Goal: Task Accomplishment & Management: Manage account settings

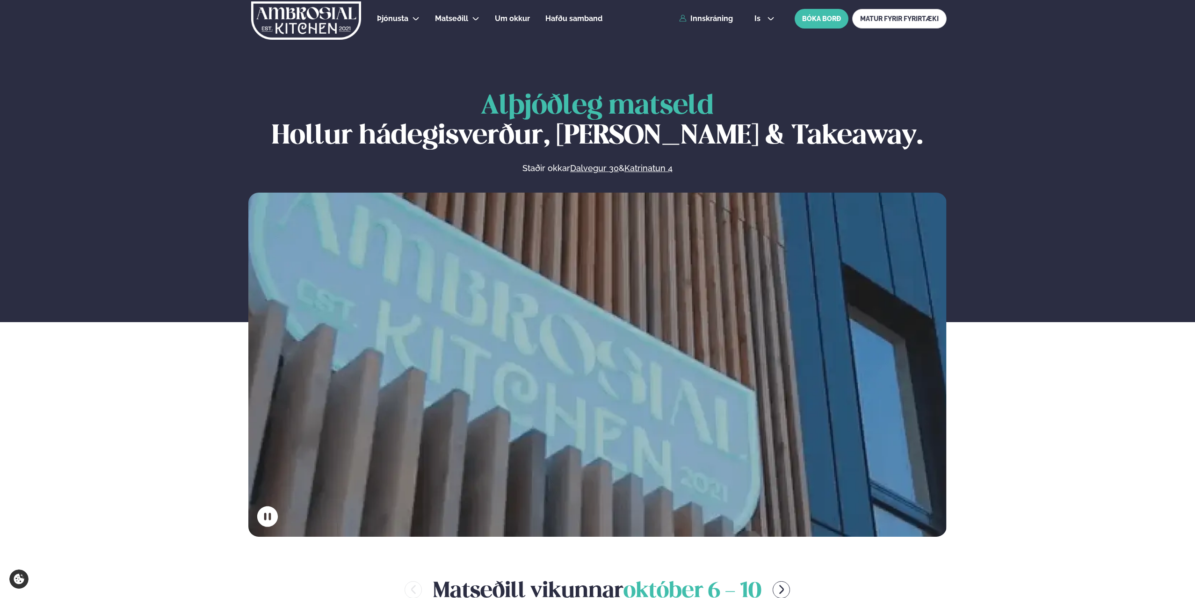
click at [704, 18] on link "Innskráning" at bounding box center [706, 18] width 54 height 8
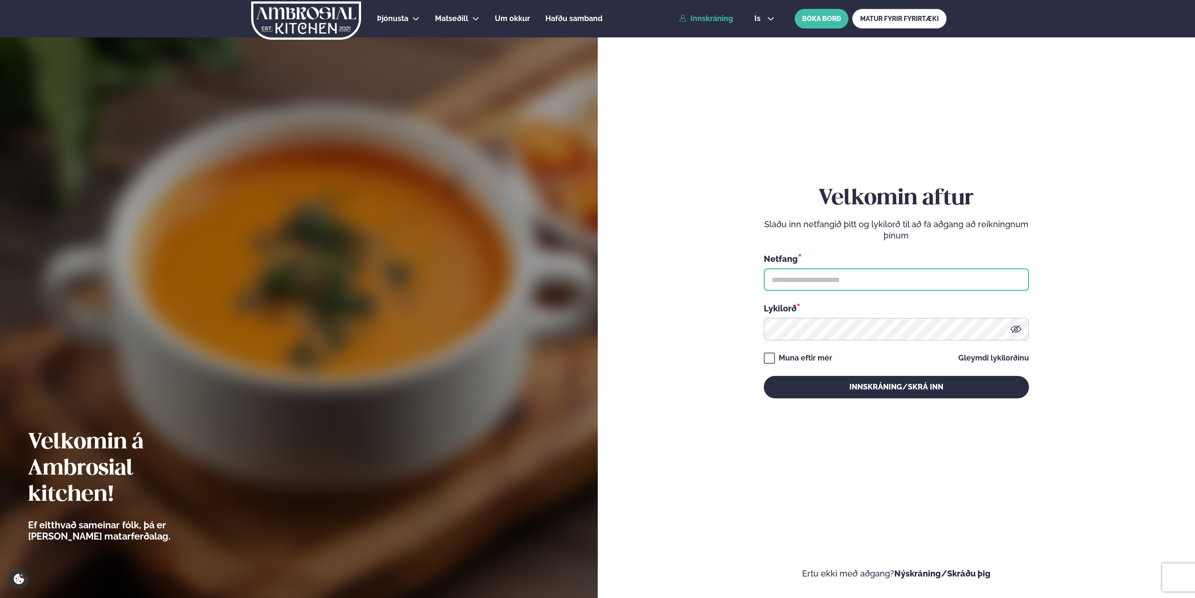
type input "**********"
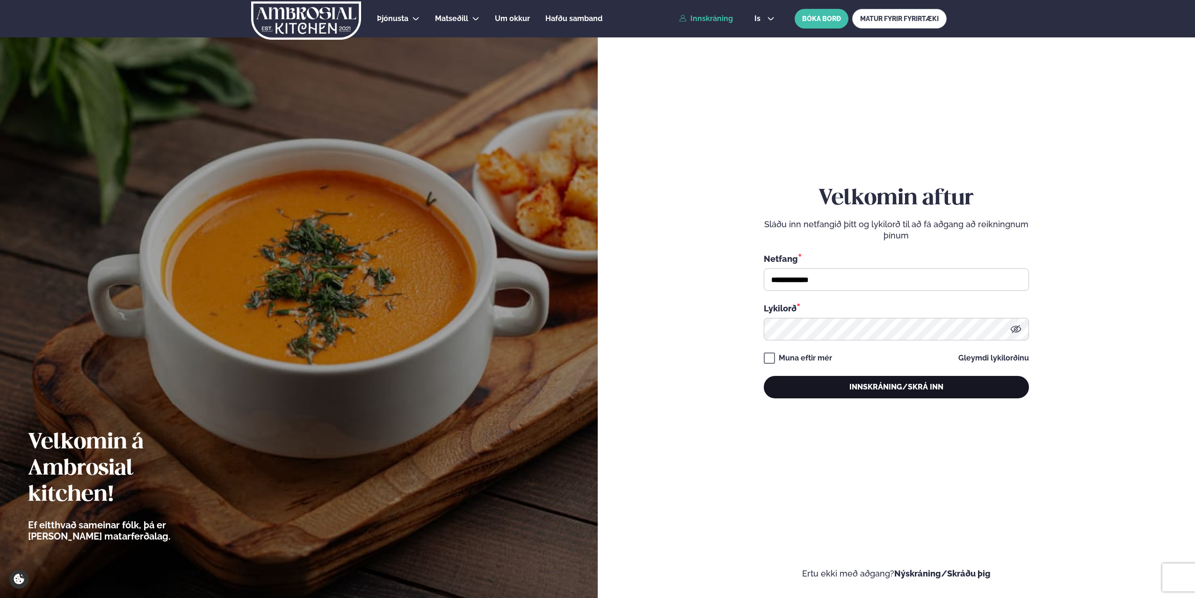
click at [875, 389] on button "Innskráning/Skrá inn" at bounding box center [896, 387] width 265 height 22
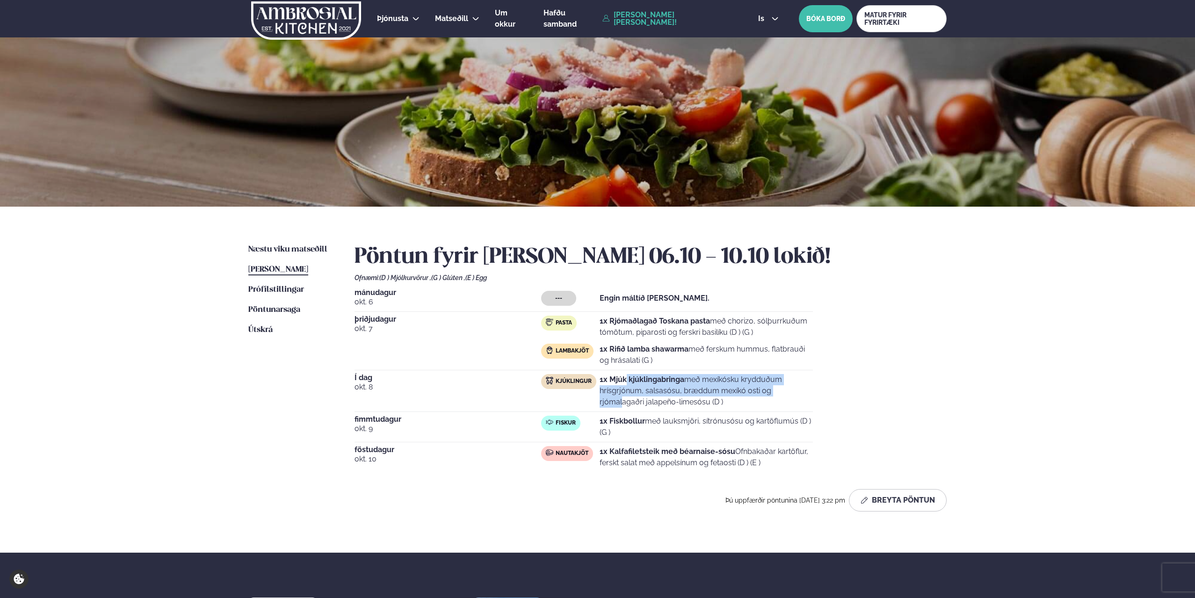
drag, startPoint x: 625, startPoint y: 377, endPoint x: 749, endPoint y: 388, distance: 124.0
click at [749, 388] on p "1x Mjúk kjúklingabringa með mexíkósku krydduðum hrísgrjónum, salsasósu, bræddum…" at bounding box center [706, 391] width 213 height 34
click at [221, 443] on div "Næstu [PERSON_NAME] matseðill Næsta vika [PERSON_NAME] matseðill [PERSON_NAME] …" at bounding box center [597, 380] width 754 height 346
click at [113, 348] on div "Þjónusta Hádegismatur fyrir fyrirtæki Fyrirtækja veitingar Einkapartý Matseðill…" at bounding box center [597, 373] width 1195 height 746
